Goal: Task Accomplishment & Management: Complete application form

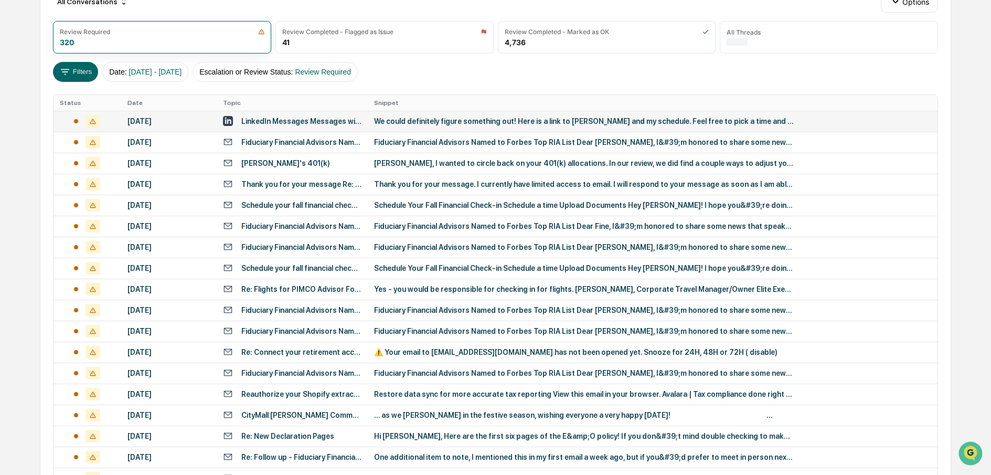
click at [107, 120] on div at bounding box center [87, 121] width 55 height 13
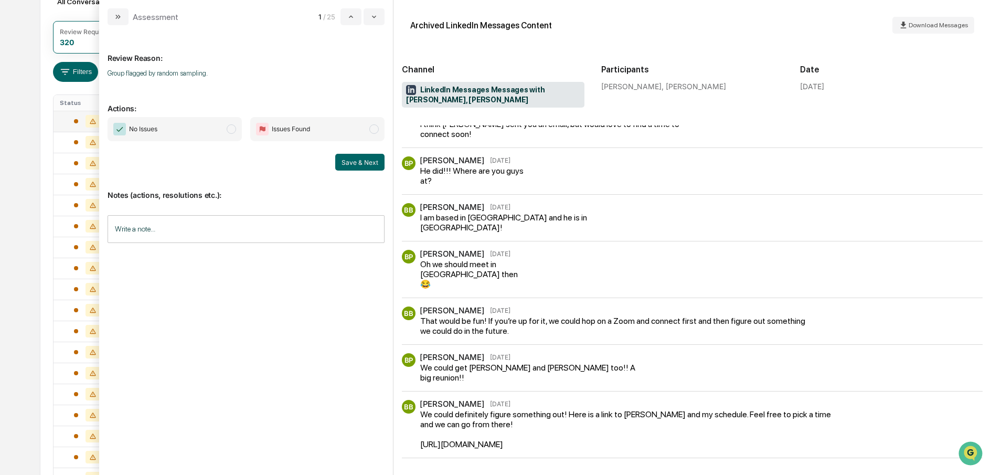
scroll to position [17, 0]
click at [233, 132] on span "modal" at bounding box center [231, 128] width 9 height 9
click at [344, 159] on button "Save & Next" at bounding box center [359, 162] width 49 height 17
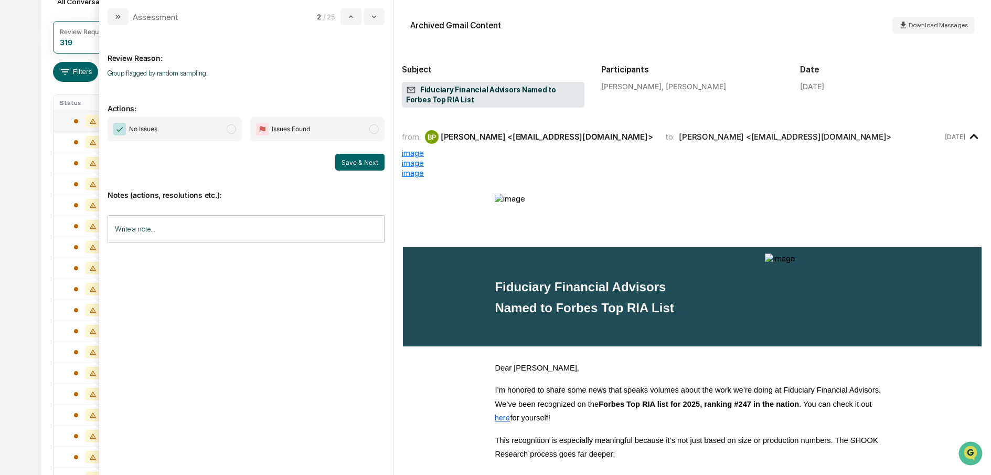
click at [229, 126] on span "modal" at bounding box center [231, 128] width 9 height 9
click at [366, 164] on button "Save & Next" at bounding box center [359, 162] width 49 height 17
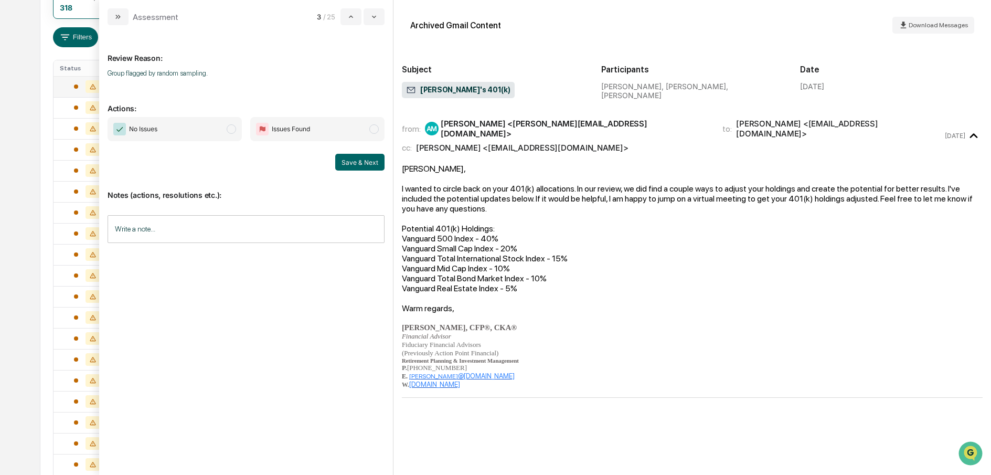
scroll to position [40, 0]
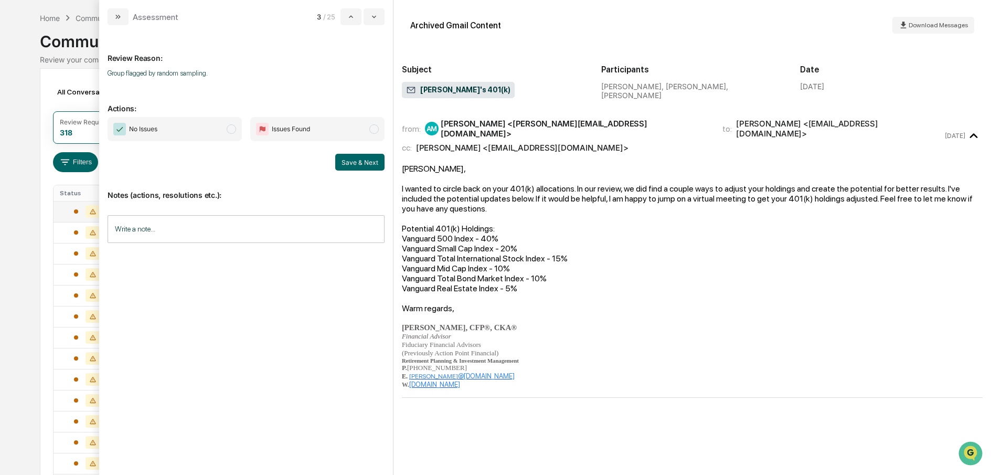
click at [232, 131] on span "modal" at bounding box center [231, 128] width 9 height 9
click at [361, 158] on button "Save & Next" at bounding box center [359, 162] width 49 height 17
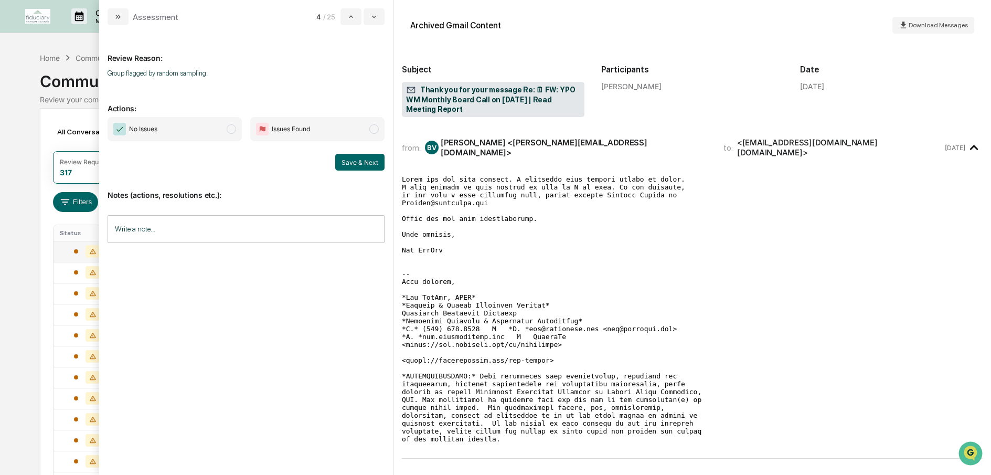
click at [234, 132] on span "modal" at bounding box center [231, 128] width 9 height 9
click at [359, 161] on button "Save & Next" at bounding box center [359, 162] width 49 height 17
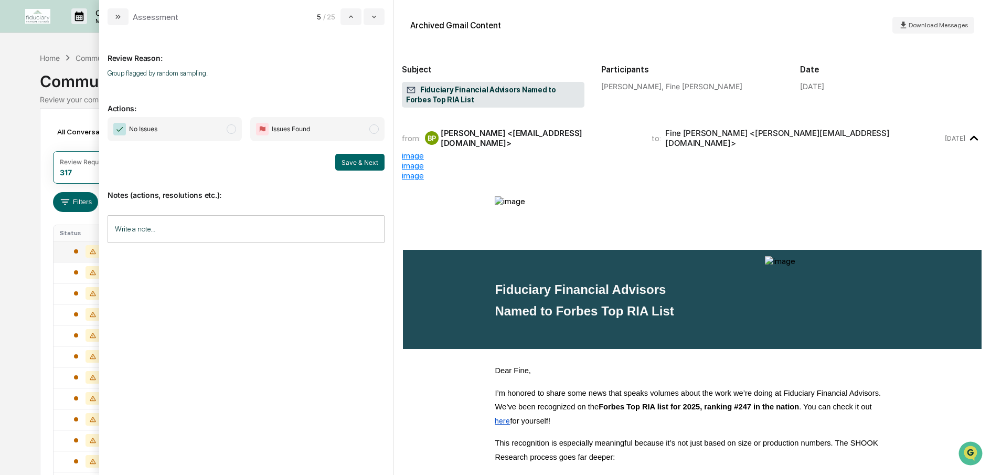
click at [235, 132] on span "No Issues" at bounding box center [175, 129] width 134 height 24
click at [348, 158] on button "Save & Next" at bounding box center [359, 162] width 49 height 17
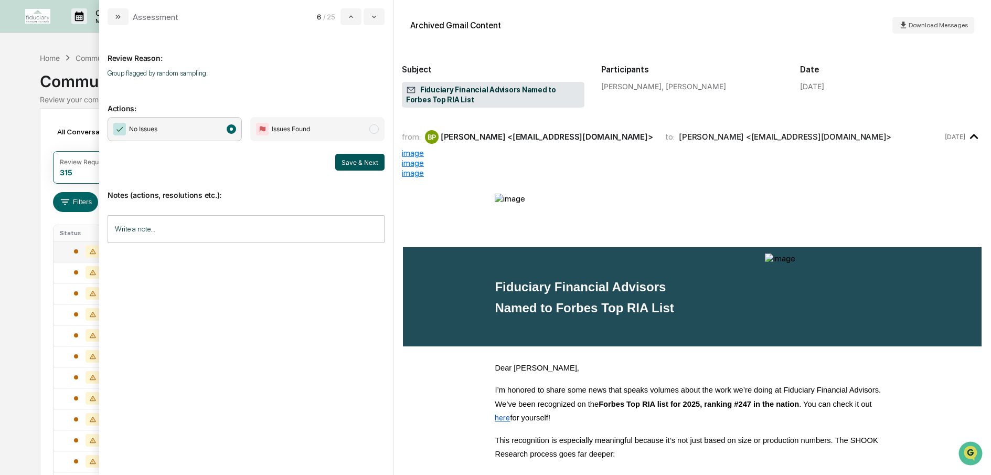
click at [348, 158] on button "Save & Next" at bounding box center [359, 162] width 49 height 17
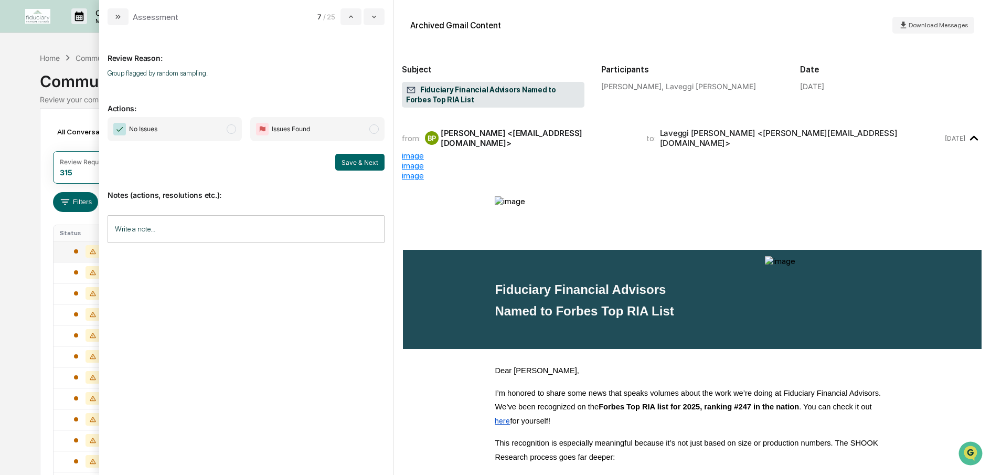
click at [235, 126] on span "No Issues" at bounding box center [175, 129] width 134 height 24
click at [351, 162] on button "Save & Next" at bounding box center [359, 162] width 49 height 17
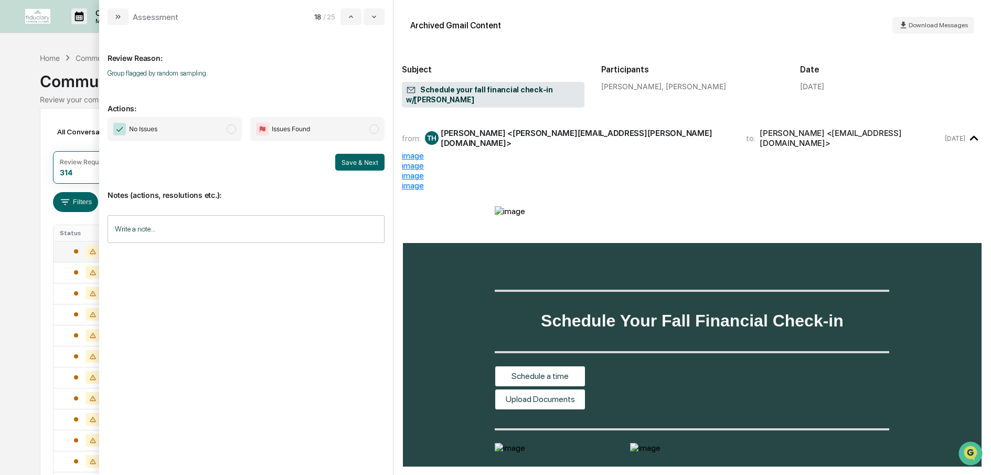
click at [228, 128] on span "modal" at bounding box center [231, 128] width 9 height 9
click at [351, 163] on button "Save & Next" at bounding box center [359, 162] width 49 height 17
click at [233, 126] on span "modal" at bounding box center [231, 128] width 9 height 9
click at [357, 159] on button "Save & Next" at bounding box center [359, 162] width 49 height 17
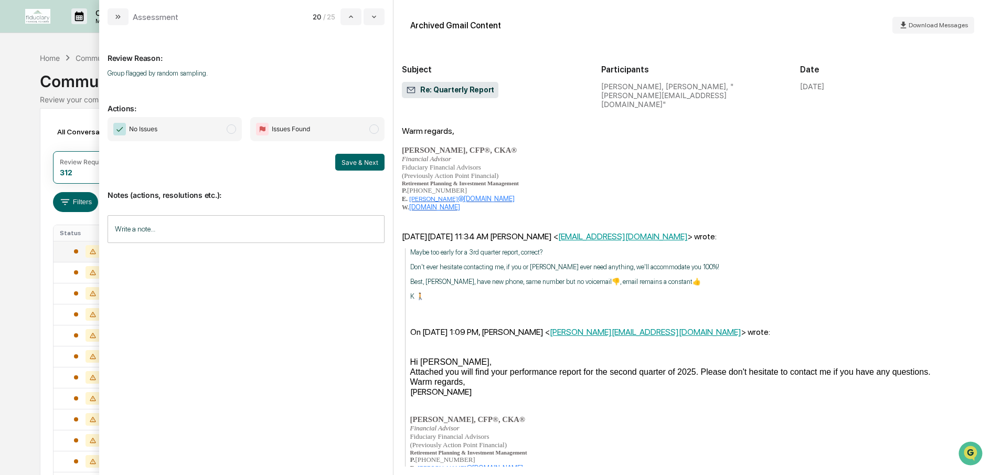
scroll to position [272, 0]
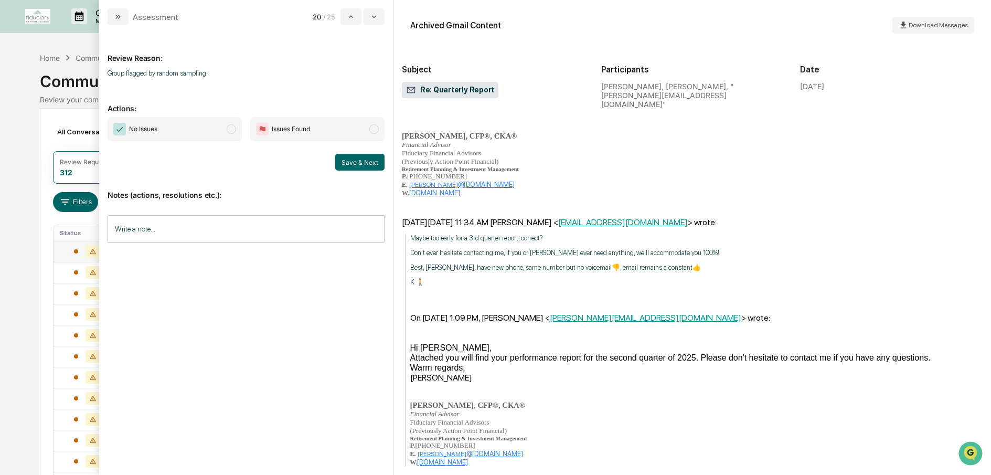
click at [232, 129] on span "modal" at bounding box center [231, 128] width 9 height 9
click at [357, 162] on button "Save & Next" at bounding box center [359, 162] width 49 height 17
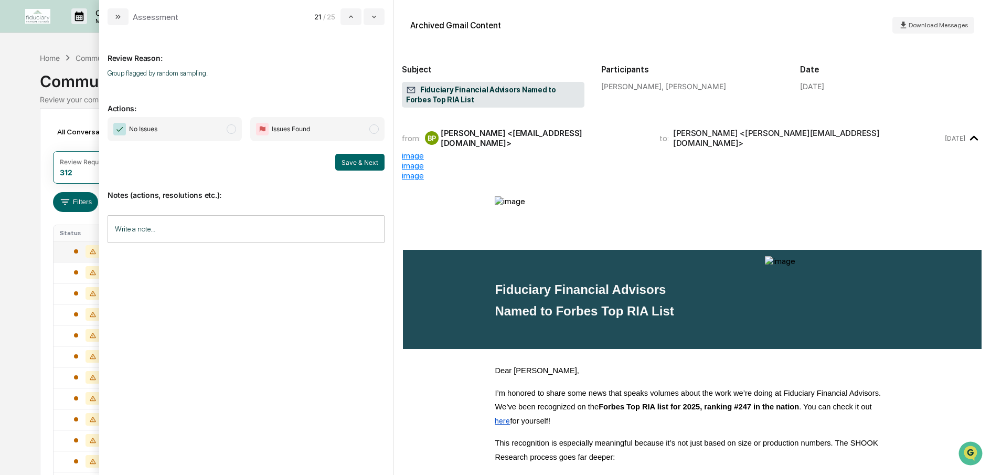
click at [230, 133] on span "modal" at bounding box center [231, 128] width 9 height 9
click at [371, 164] on button "Save & Next" at bounding box center [359, 162] width 49 height 17
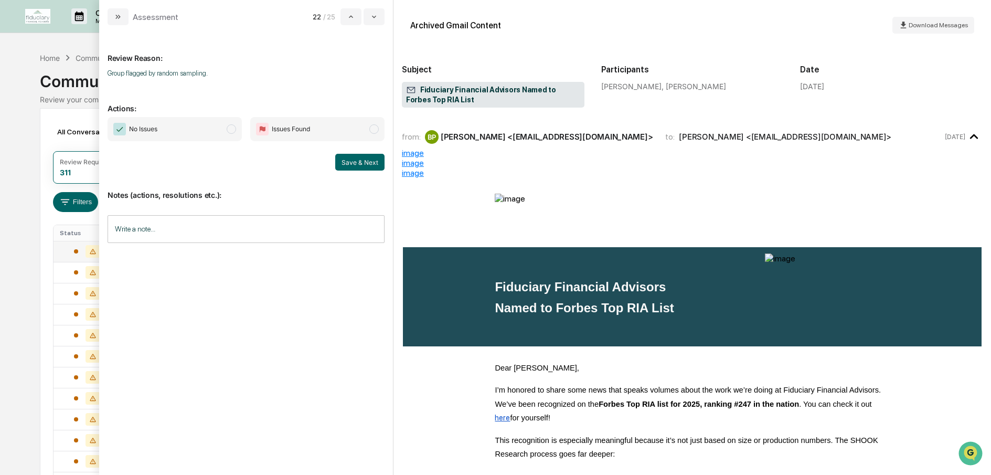
click at [234, 128] on span "modal" at bounding box center [231, 128] width 9 height 9
click at [355, 167] on button "Save & Next" at bounding box center [359, 162] width 49 height 17
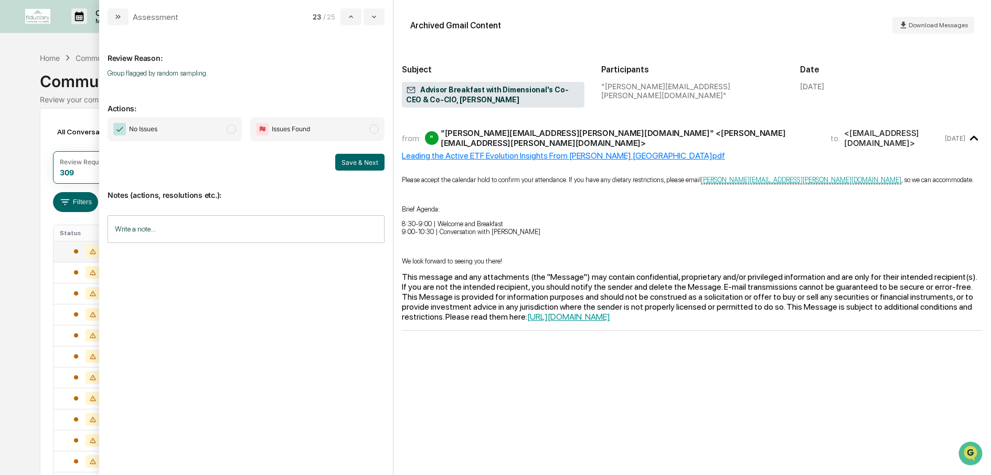
click at [232, 128] on span "modal" at bounding box center [231, 128] width 9 height 9
click at [352, 160] on button "Save & Next" at bounding box center [359, 162] width 49 height 17
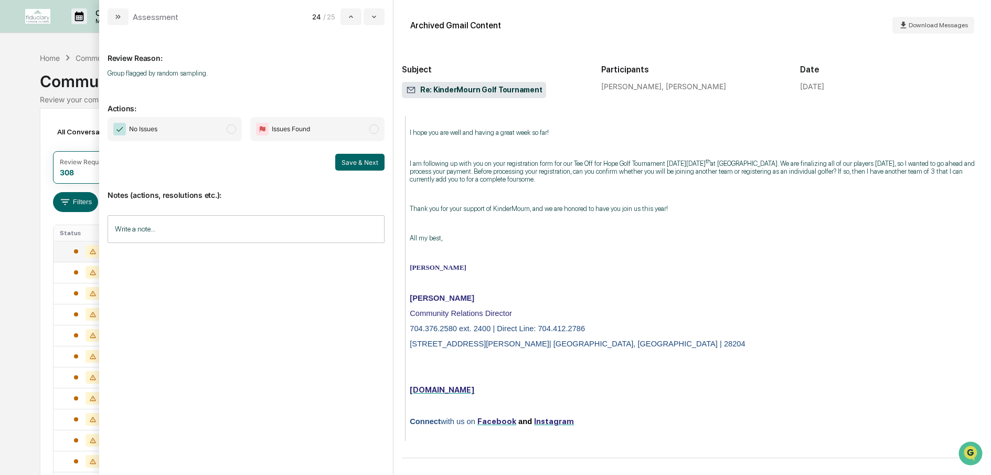
click at [234, 133] on span "No Issues" at bounding box center [175, 129] width 134 height 24
click at [349, 162] on button "Save & Next" at bounding box center [359, 162] width 49 height 17
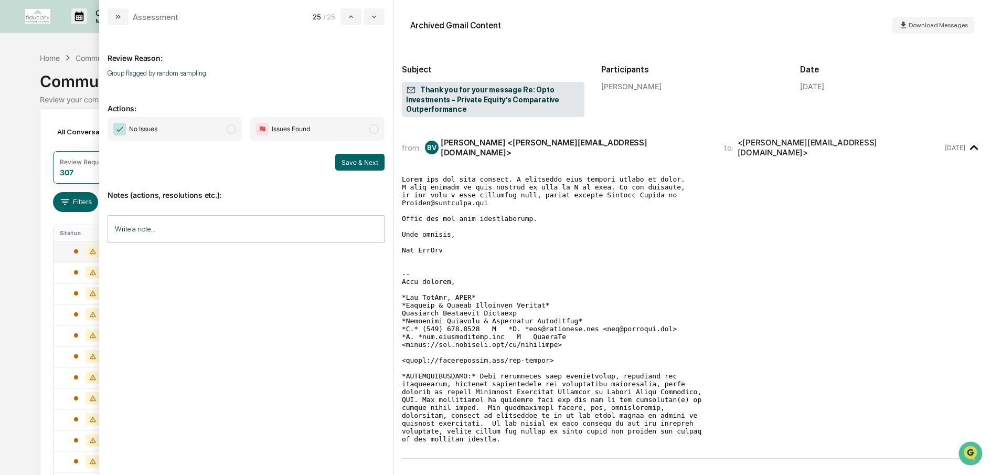
click at [234, 131] on span "modal" at bounding box center [231, 128] width 9 height 9
click at [368, 162] on button "Save & Next" at bounding box center [359, 162] width 49 height 17
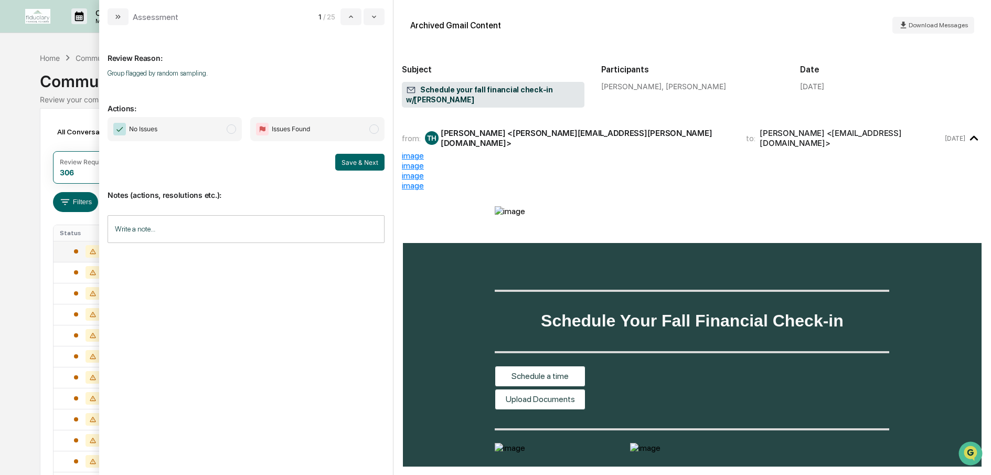
click at [232, 128] on span "modal" at bounding box center [231, 128] width 9 height 9
click at [352, 159] on button "Save & Next" at bounding box center [359, 162] width 49 height 17
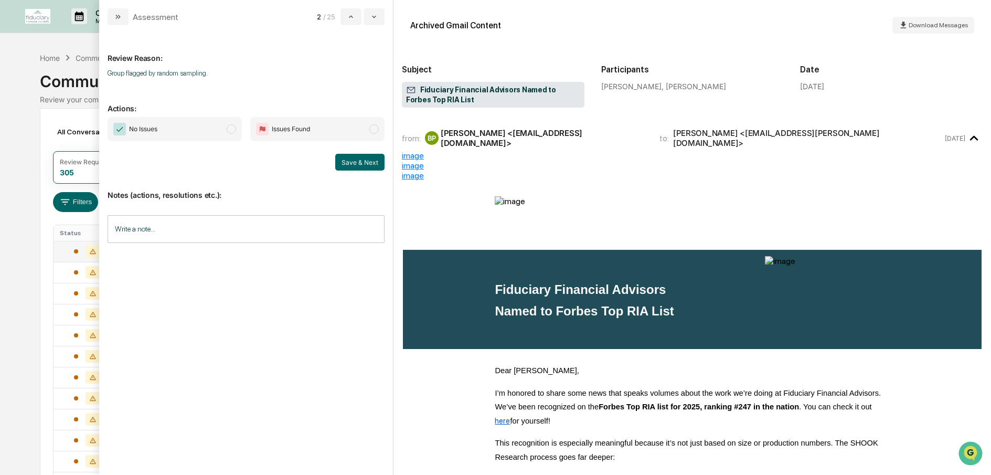
click at [229, 132] on span "modal" at bounding box center [231, 128] width 9 height 9
click at [366, 157] on button "Save & Next" at bounding box center [359, 162] width 49 height 17
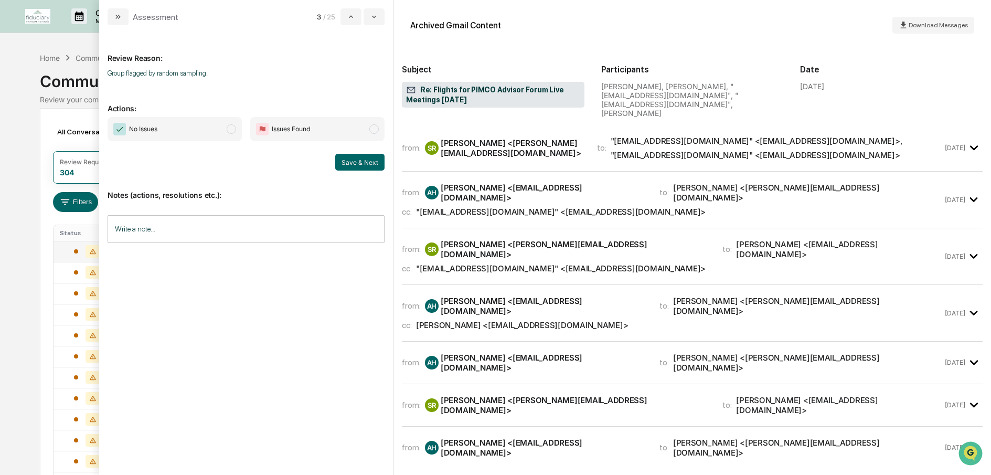
click at [235, 131] on span "modal" at bounding box center [231, 128] width 9 height 9
click at [355, 158] on button "Save & Next" at bounding box center [359, 162] width 49 height 17
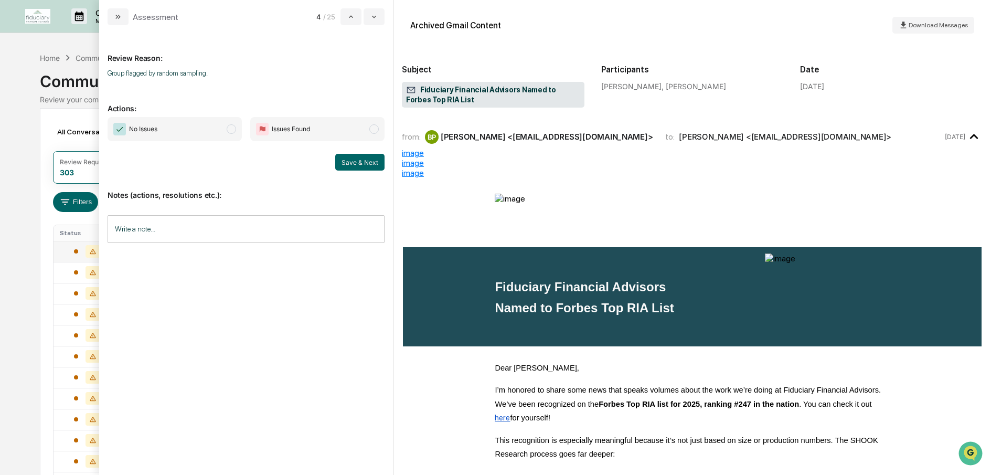
click at [231, 127] on span "modal" at bounding box center [231, 128] width 9 height 9
click at [361, 165] on button "Save & Next" at bounding box center [359, 162] width 49 height 17
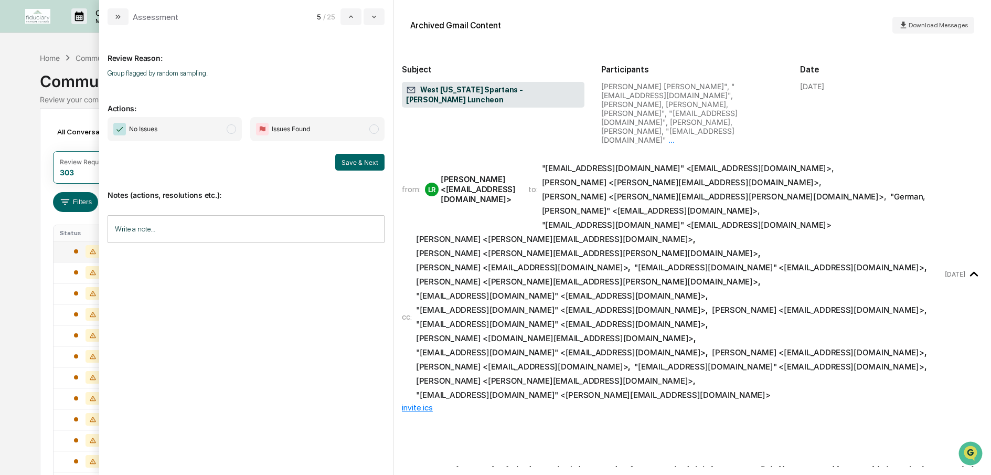
scroll to position [14, 0]
click at [233, 131] on span "modal" at bounding box center [231, 128] width 9 height 9
click at [358, 159] on button "Save & Next" at bounding box center [359, 162] width 49 height 17
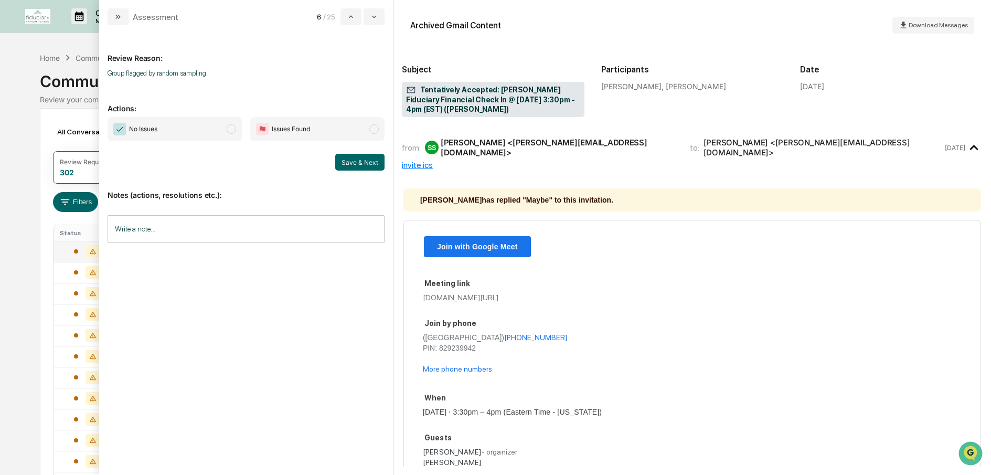
click at [234, 131] on span "modal" at bounding box center [231, 128] width 9 height 9
click at [372, 156] on button "Save & Next" at bounding box center [359, 162] width 49 height 17
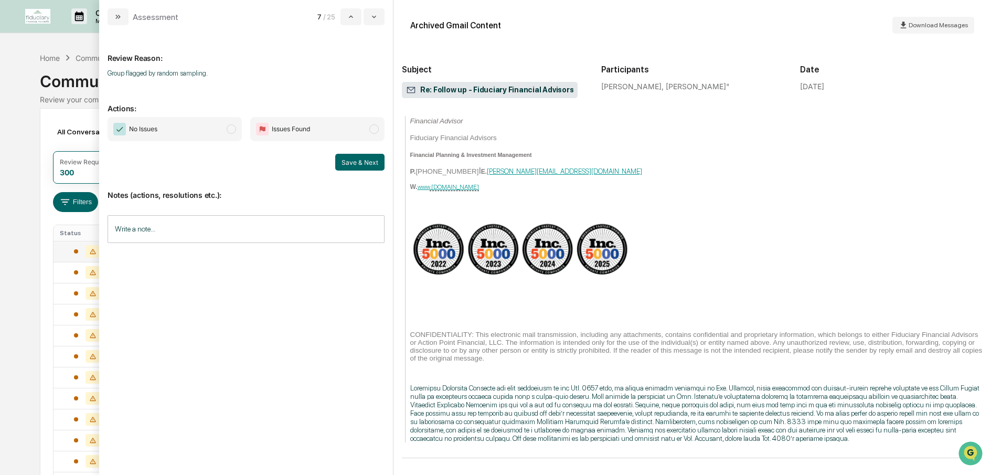
scroll to position [636, 0]
click at [234, 130] on span "modal" at bounding box center [231, 128] width 9 height 9
click at [360, 165] on button "Save & Next" at bounding box center [359, 162] width 49 height 17
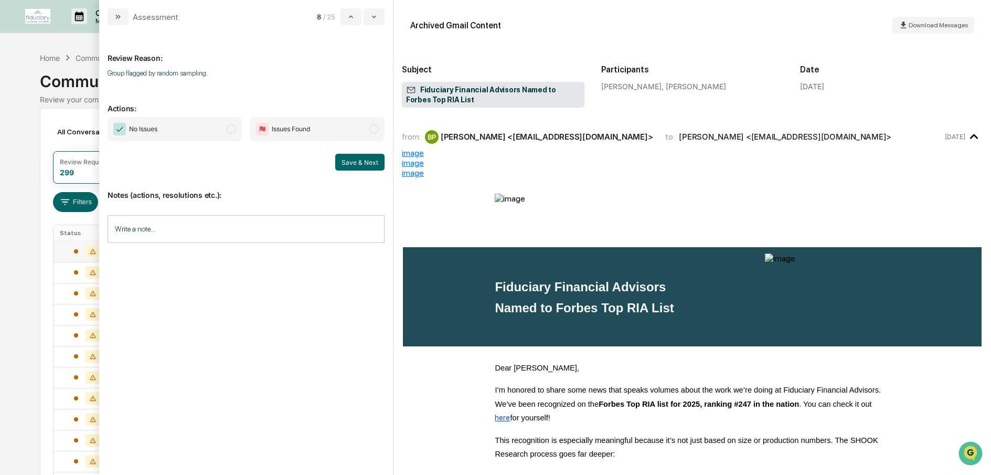
click at [231, 132] on span "modal" at bounding box center [231, 128] width 9 height 9
click at [348, 160] on button "Save & Next" at bounding box center [359, 162] width 49 height 17
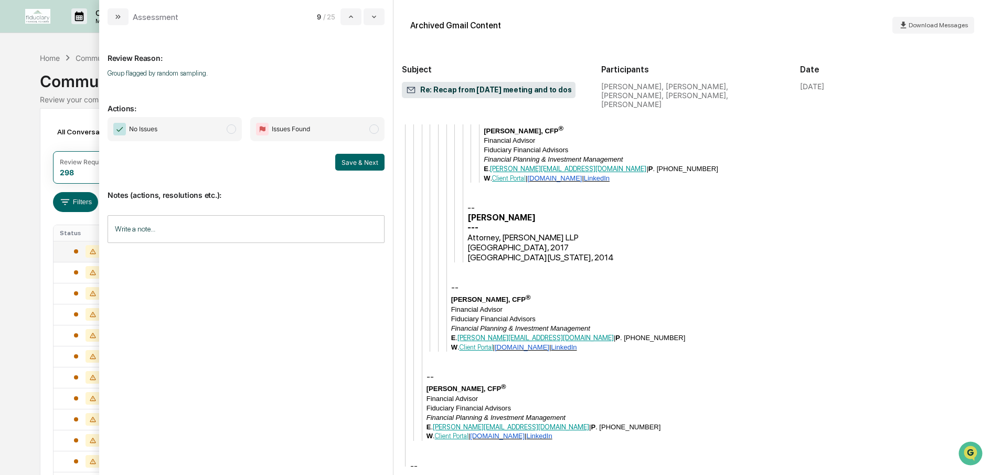
scroll to position [1547, 0]
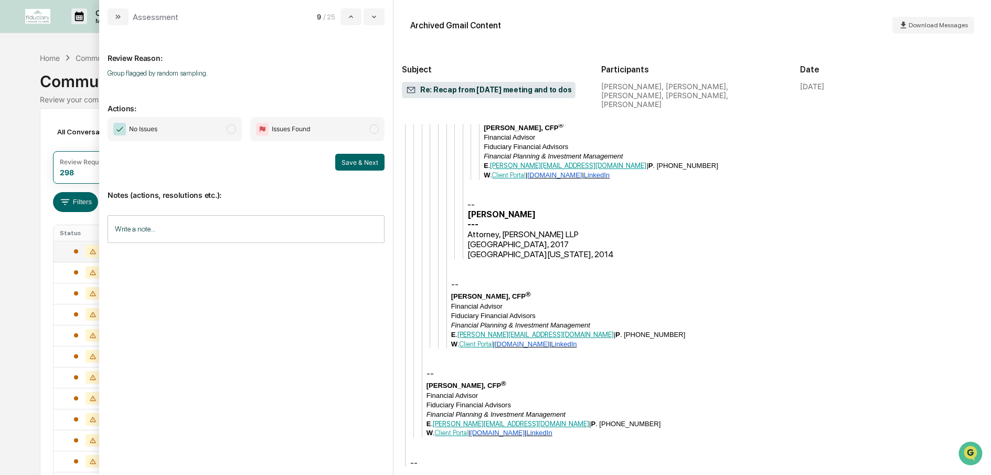
click at [233, 130] on span "modal" at bounding box center [231, 128] width 9 height 9
click at [359, 160] on button "Save & Next" at bounding box center [359, 162] width 49 height 17
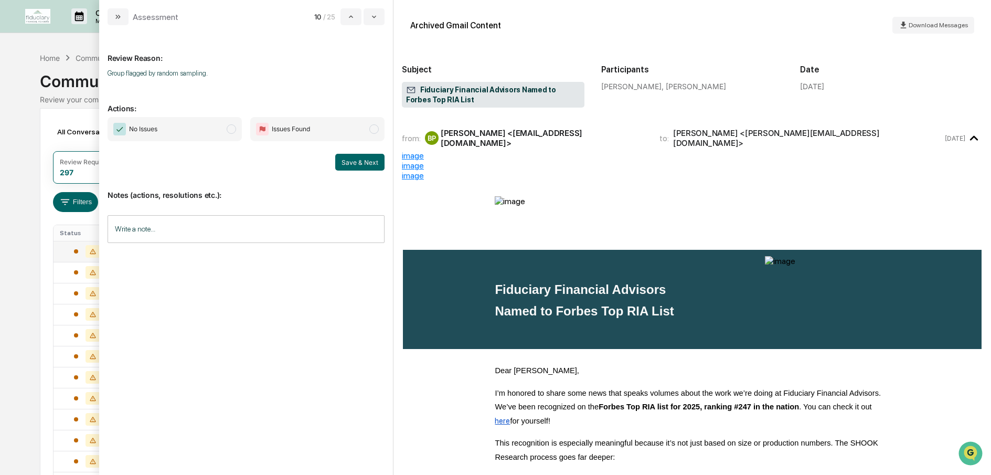
click at [229, 132] on span "modal" at bounding box center [231, 128] width 9 height 9
click at [339, 159] on button "Save & Next" at bounding box center [359, 162] width 49 height 17
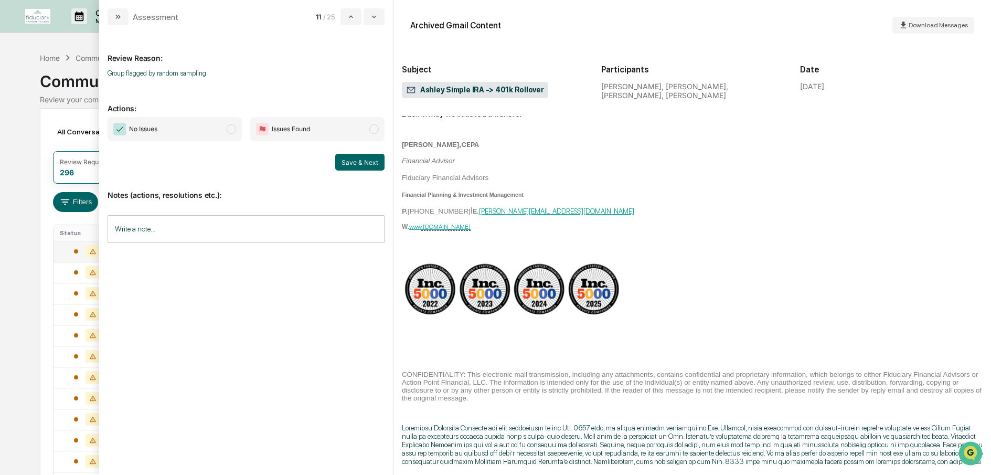
scroll to position [120, 0]
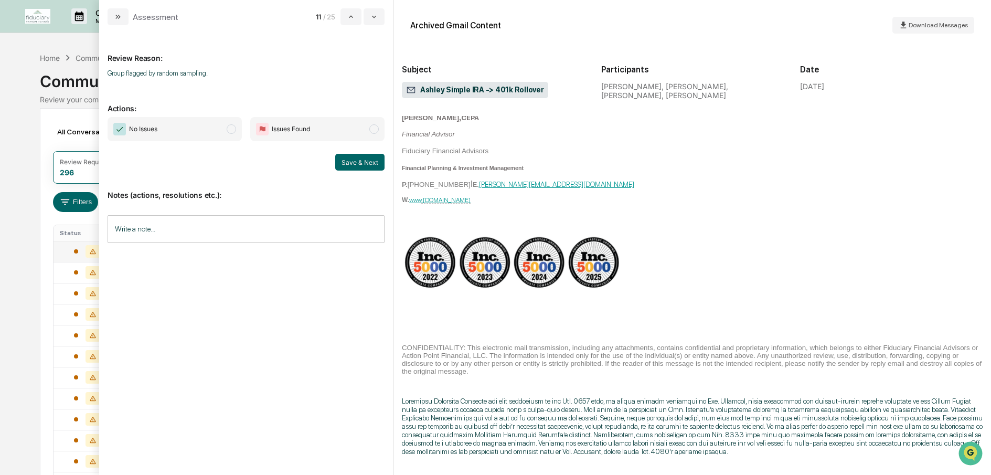
click at [231, 131] on span "modal" at bounding box center [231, 128] width 9 height 9
click at [371, 162] on button "Save & Next" at bounding box center [359, 162] width 49 height 17
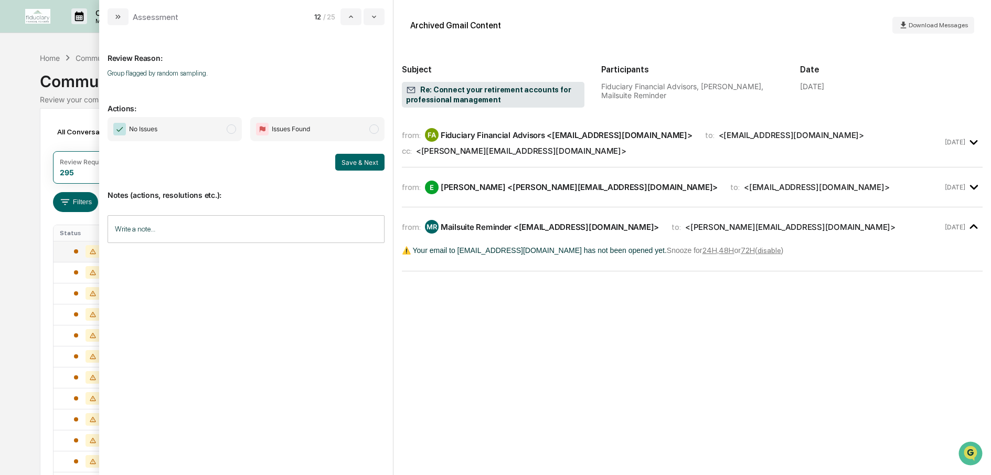
click at [233, 128] on span "modal" at bounding box center [231, 128] width 9 height 9
click at [363, 157] on button "Save & Next" at bounding box center [359, 162] width 49 height 17
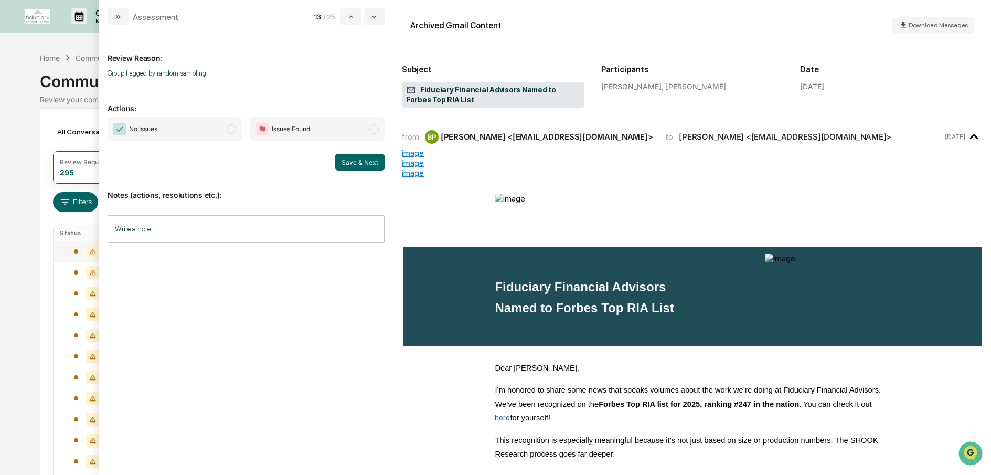
click at [229, 127] on span "modal" at bounding box center [231, 128] width 9 height 9
click at [352, 162] on button "Save & Next" at bounding box center [359, 162] width 49 height 17
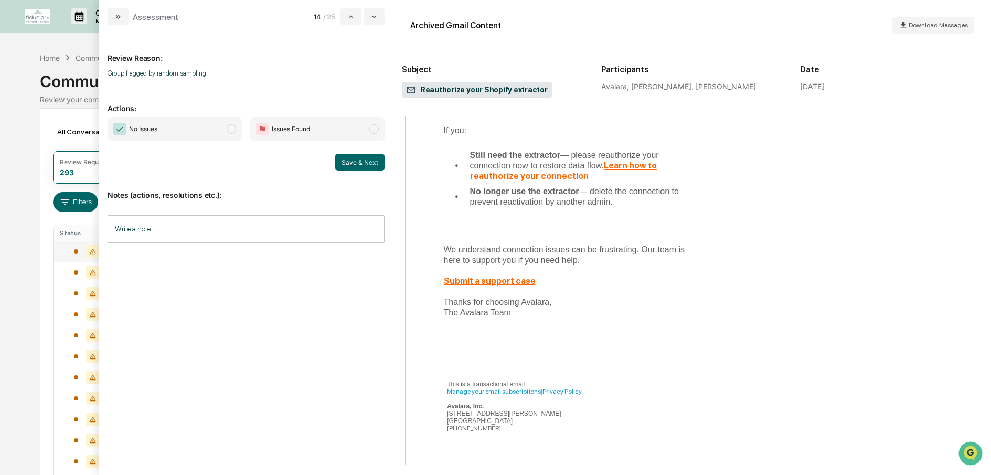
scroll to position [634, 0]
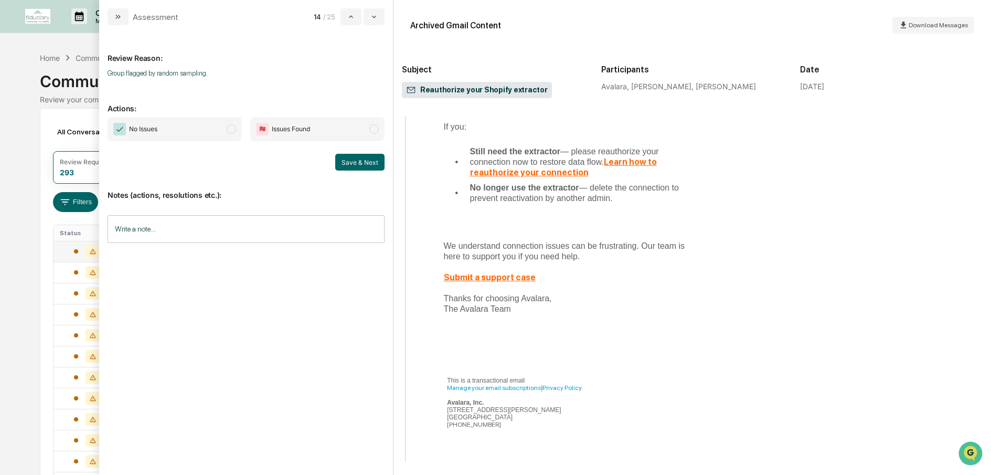
click at [234, 130] on span "modal" at bounding box center [231, 128] width 9 height 9
click at [370, 163] on button "Save & Next" at bounding box center [359, 162] width 49 height 17
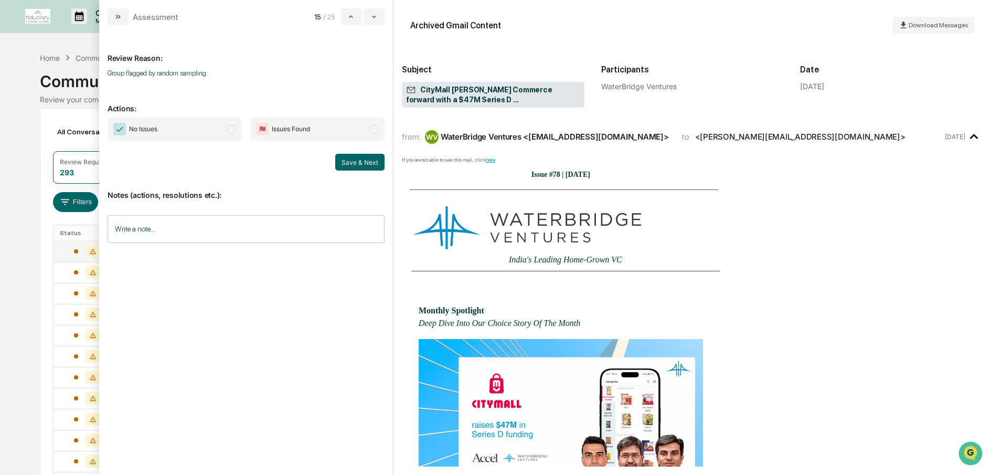
click at [231, 128] on span "modal" at bounding box center [231, 128] width 9 height 9
click at [359, 163] on button "Save & Next" at bounding box center [359, 162] width 49 height 17
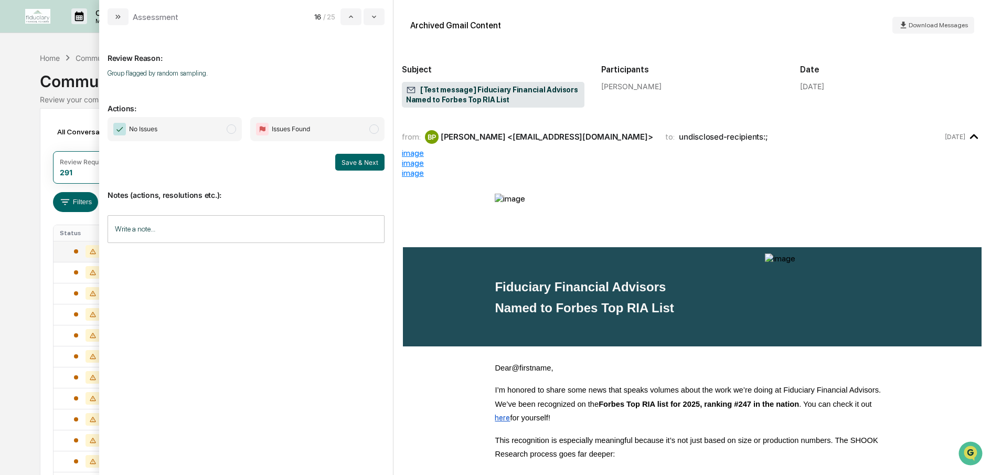
click at [232, 134] on span "No Issues" at bounding box center [175, 129] width 134 height 24
click at [358, 153] on div "No Issues Issues Found Save & Next" at bounding box center [246, 143] width 277 height 53
click at [361, 156] on button "Save & Next" at bounding box center [359, 162] width 49 height 17
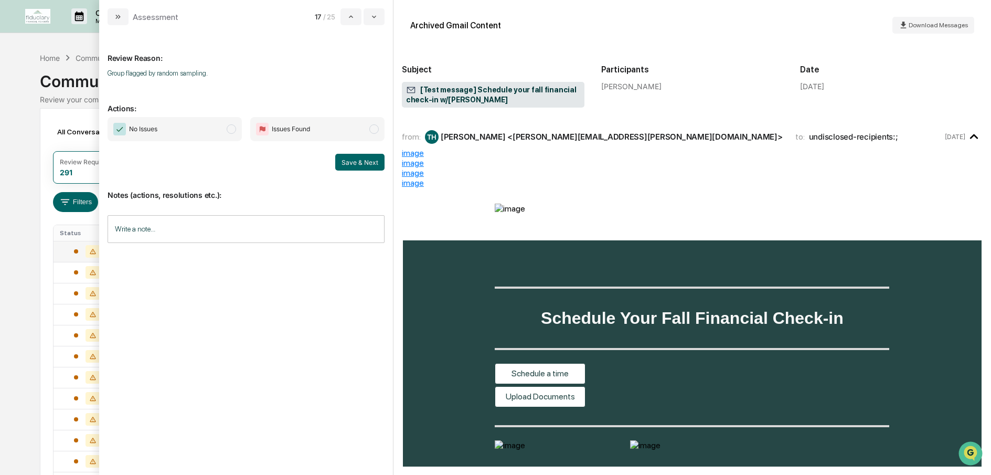
click at [227, 129] on span "modal" at bounding box center [231, 128] width 9 height 9
click at [376, 160] on button "Save & Next" at bounding box center [359, 162] width 49 height 17
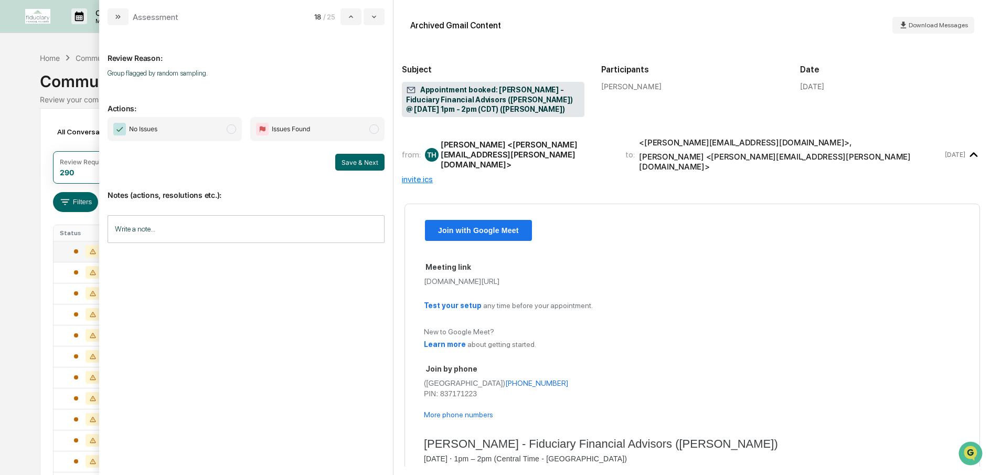
click at [230, 132] on span "modal" at bounding box center [231, 128] width 9 height 9
click at [353, 156] on button "Save & Next" at bounding box center [359, 162] width 49 height 17
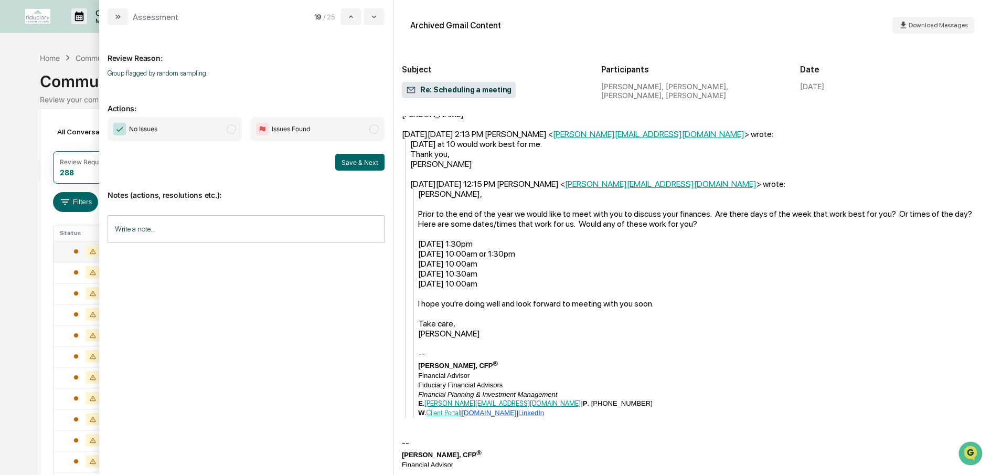
scroll to position [253, 0]
click at [230, 130] on span "modal" at bounding box center [231, 128] width 9 height 9
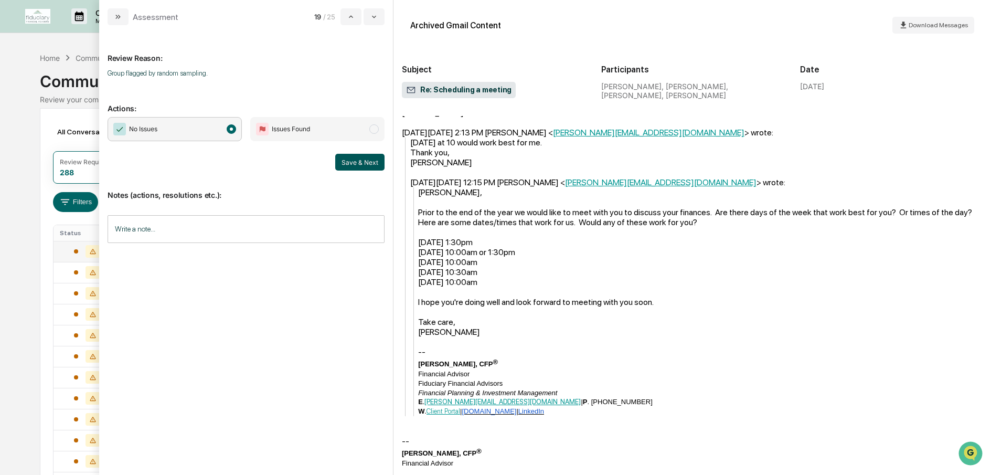
click at [352, 163] on button "Save & Next" at bounding box center [359, 162] width 49 height 17
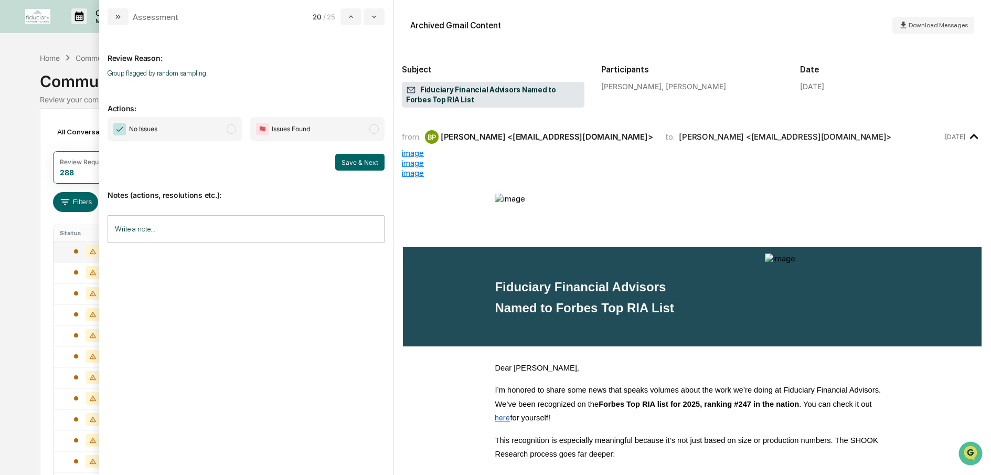
click at [230, 127] on span "modal" at bounding box center [231, 128] width 9 height 9
click at [353, 159] on button "Save & Next" at bounding box center [359, 162] width 49 height 17
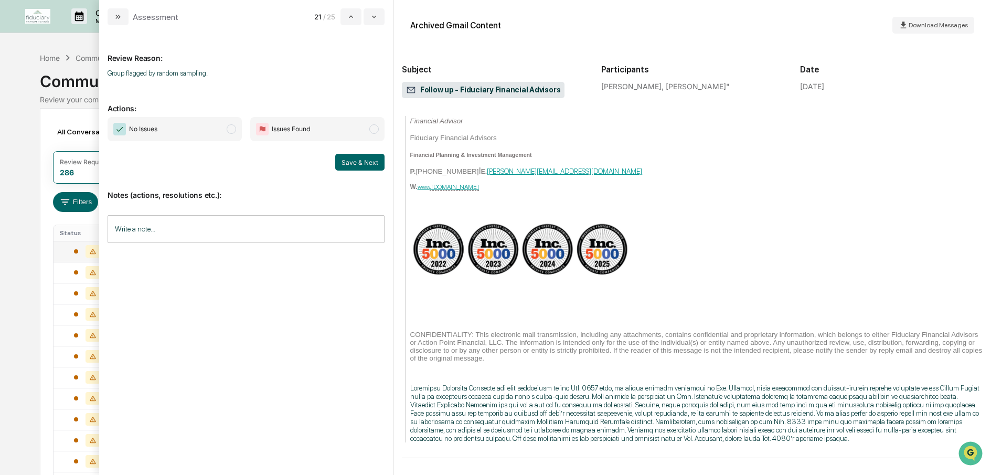
scroll to position [636, 0]
click at [226, 128] on span "No Issues" at bounding box center [175, 129] width 134 height 24
click at [354, 158] on button "Save & Next" at bounding box center [359, 162] width 49 height 17
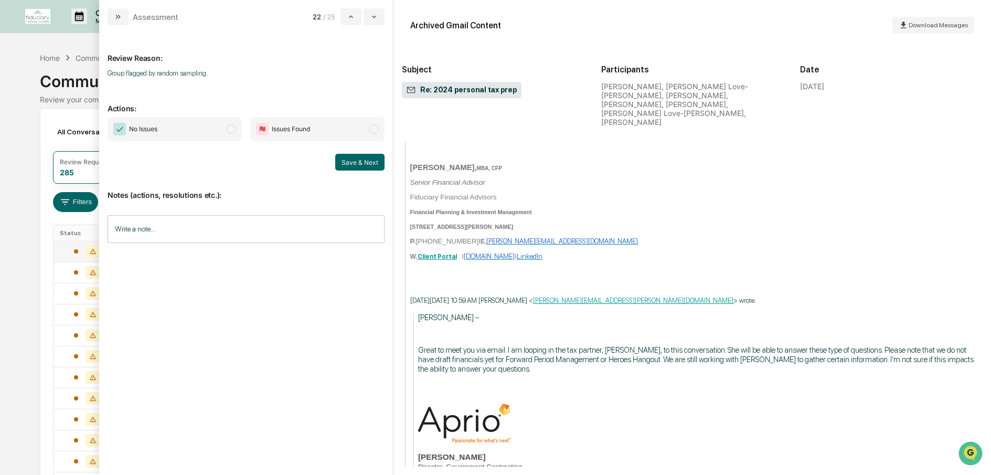
scroll to position [1929, 0]
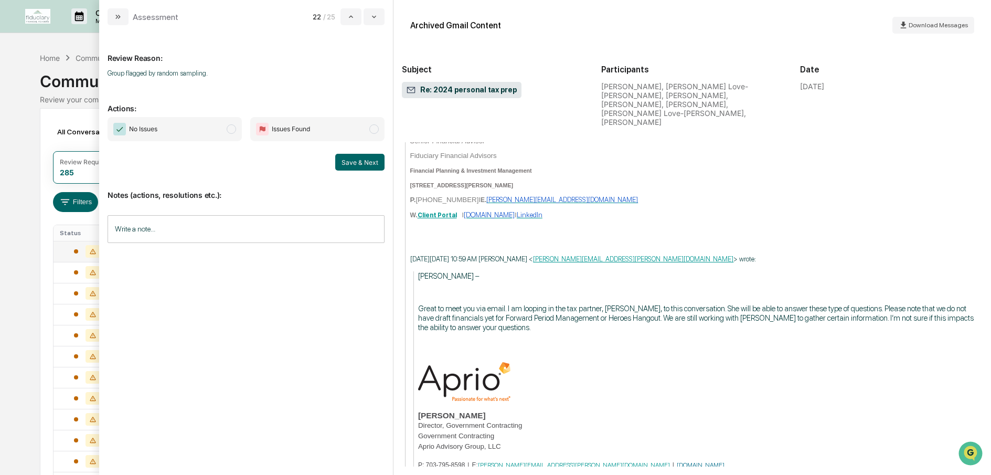
click at [229, 126] on span "modal" at bounding box center [231, 128] width 9 height 9
click at [351, 160] on button "Save & Next" at bounding box center [359, 162] width 49 height 17
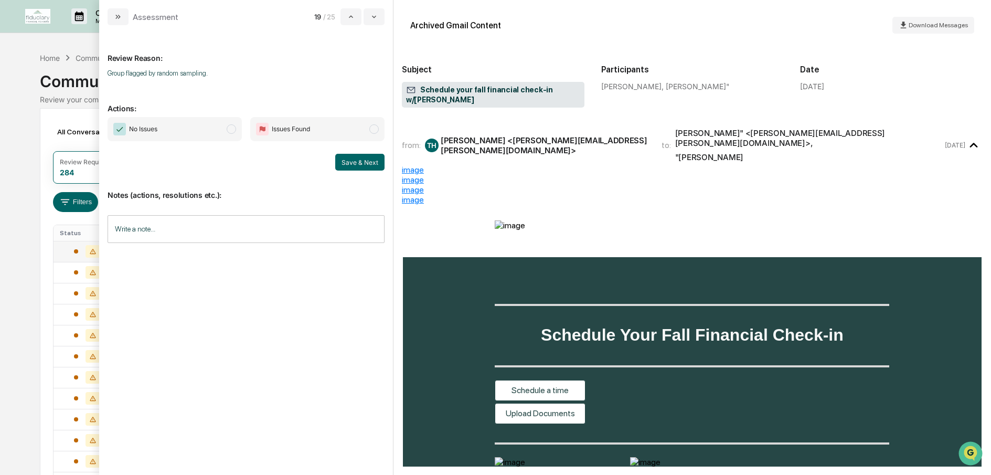
click at [233, 128] on span "modal" at bounding box center [231, 128] width 9 height 9
click at [342, 159] on button "Save & Next" at bounding box center [359, 162] width 49 height 17
